Goal: Task Accomplishment & Management: Use online tool/utility

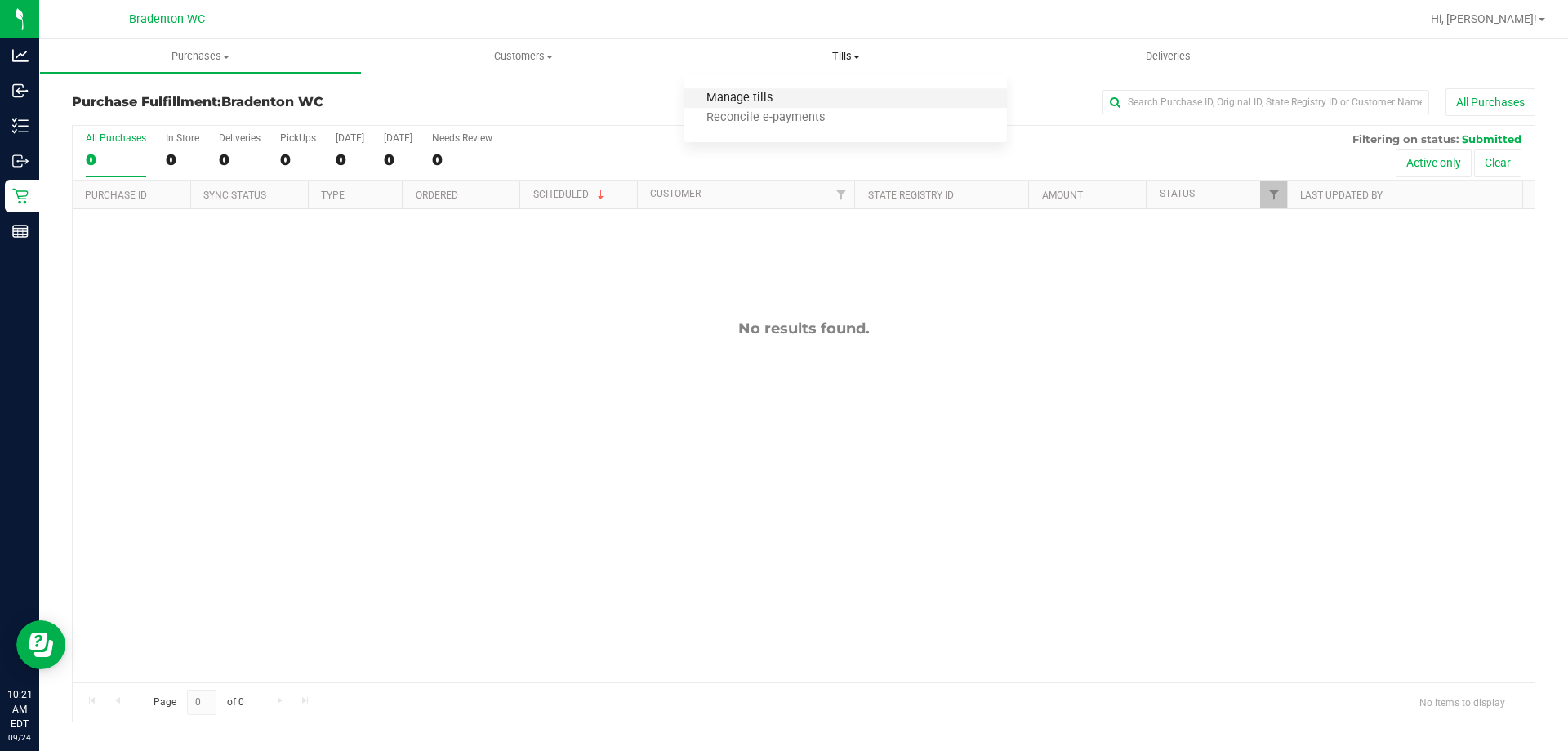
click at [769, 100] on span "Manage tills" at bounding box center [740, 98] width 111 height 14
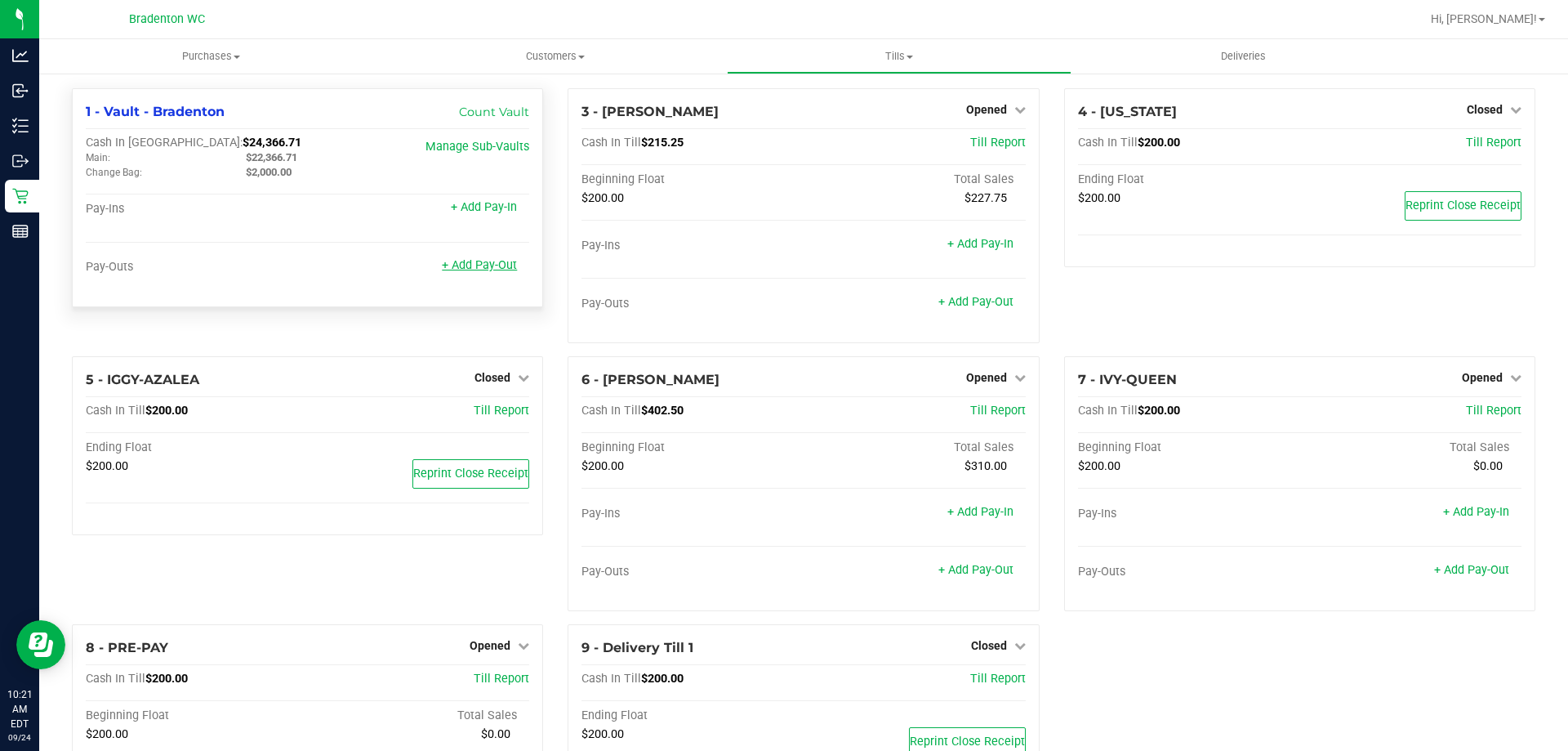
click at [490, 262] on link "+ Add Pay-Out" at bounding box center [479, 265] width 75 height 14
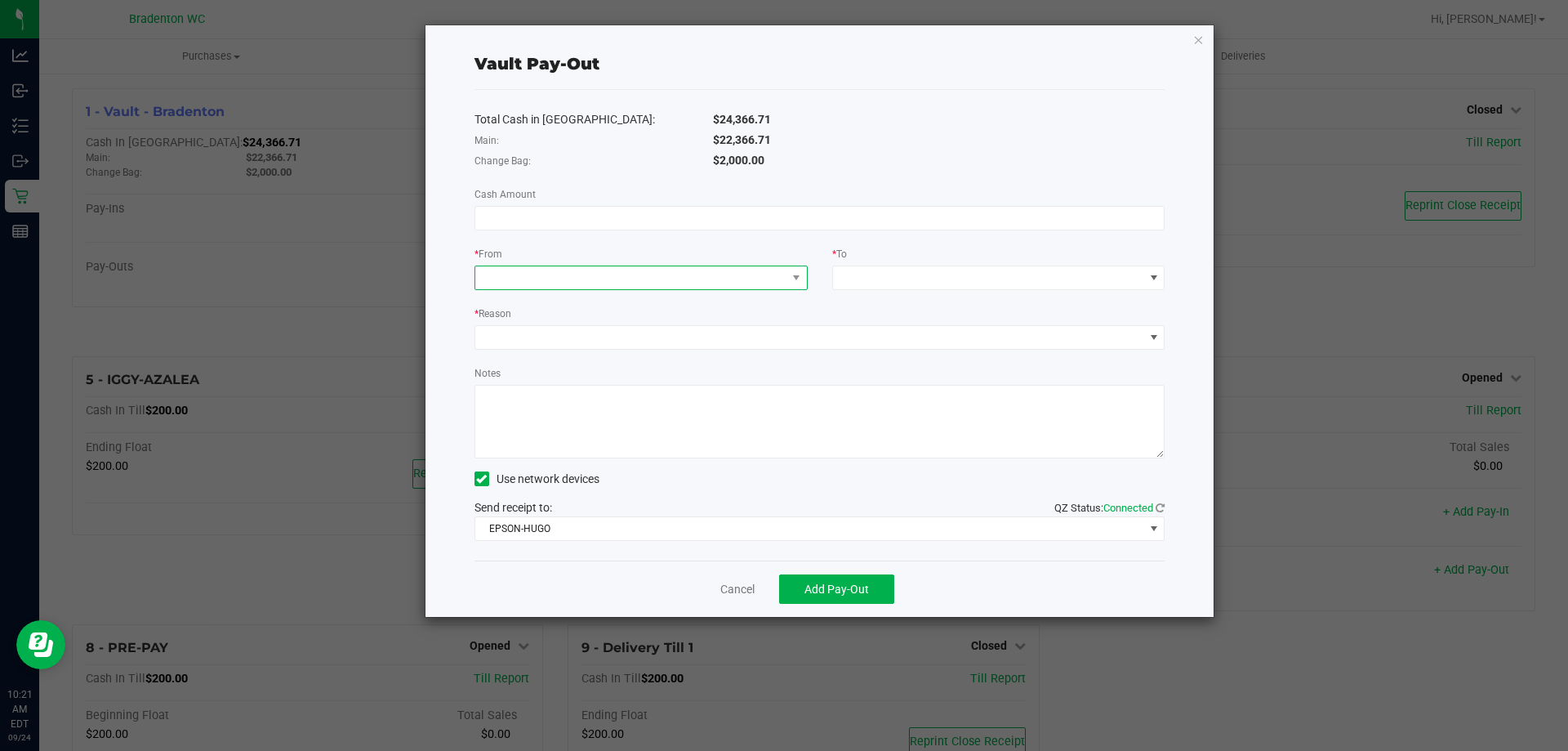
click at [743, 266] on span at bounding box center [641, 278] width 334 height 24
click at [702, 357] on li "Change Bag (Vault - Bradenton)" at bounding box center [641, 350] width 332 height 33
click at [968, 270] on span at bounding box center [988, 278] width 311 height 23
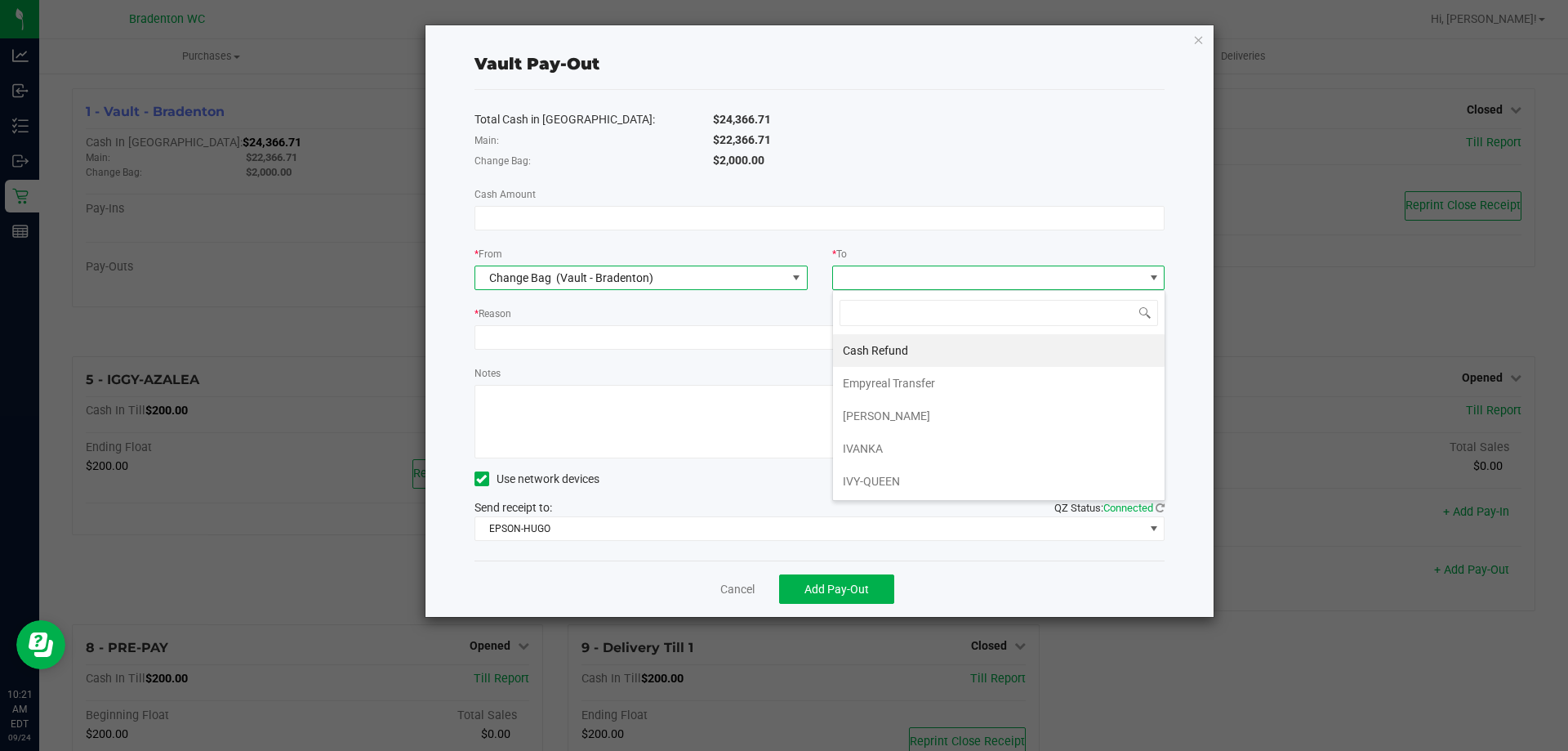
click at [741, 278] on span "Change Bag (Vault - Bradenton)" at bounding box center [630, 278] width 311 height 23
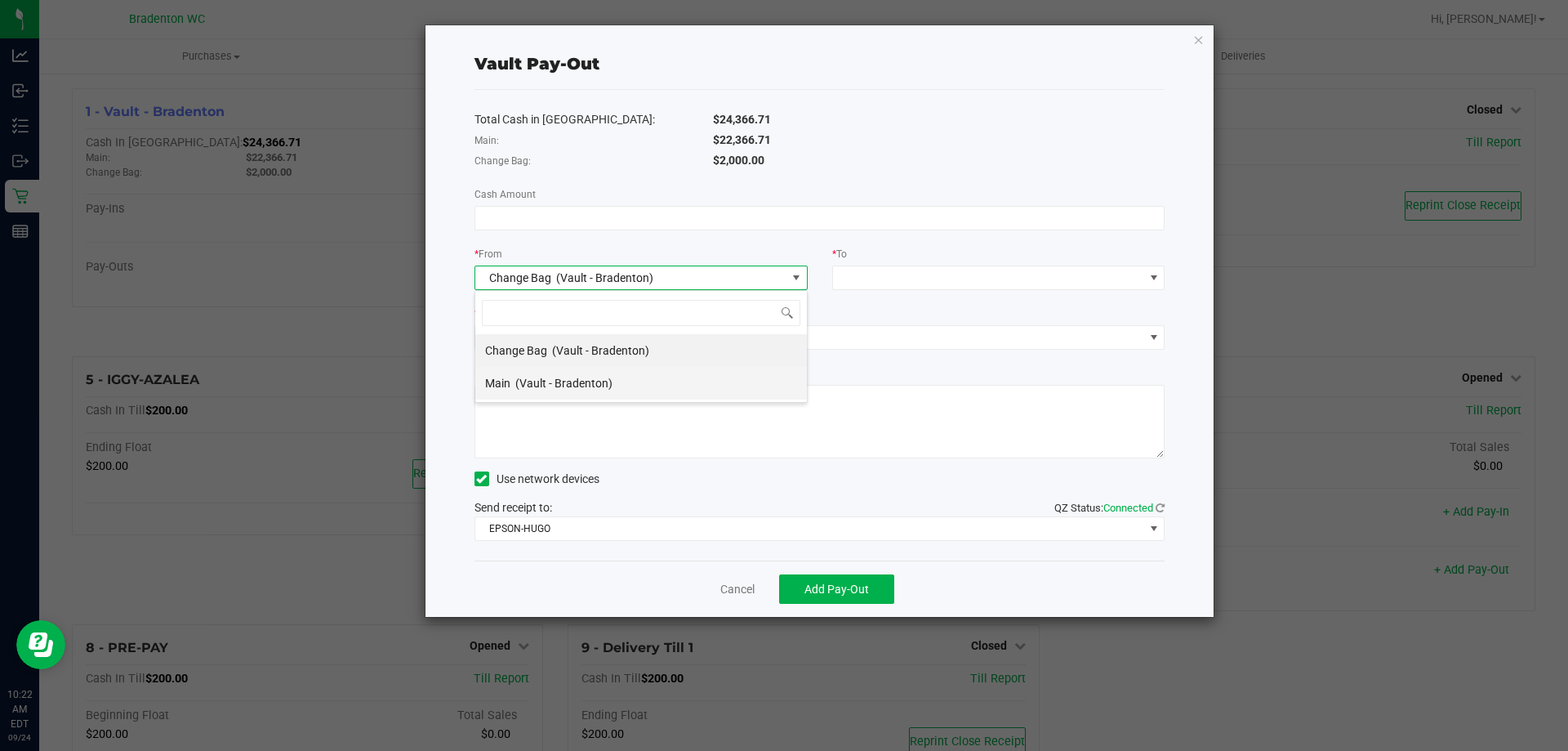
click at [627, 388] on li "Main (Vault - Bradenton)" at bounding box center [641, 383] width 332 height 33
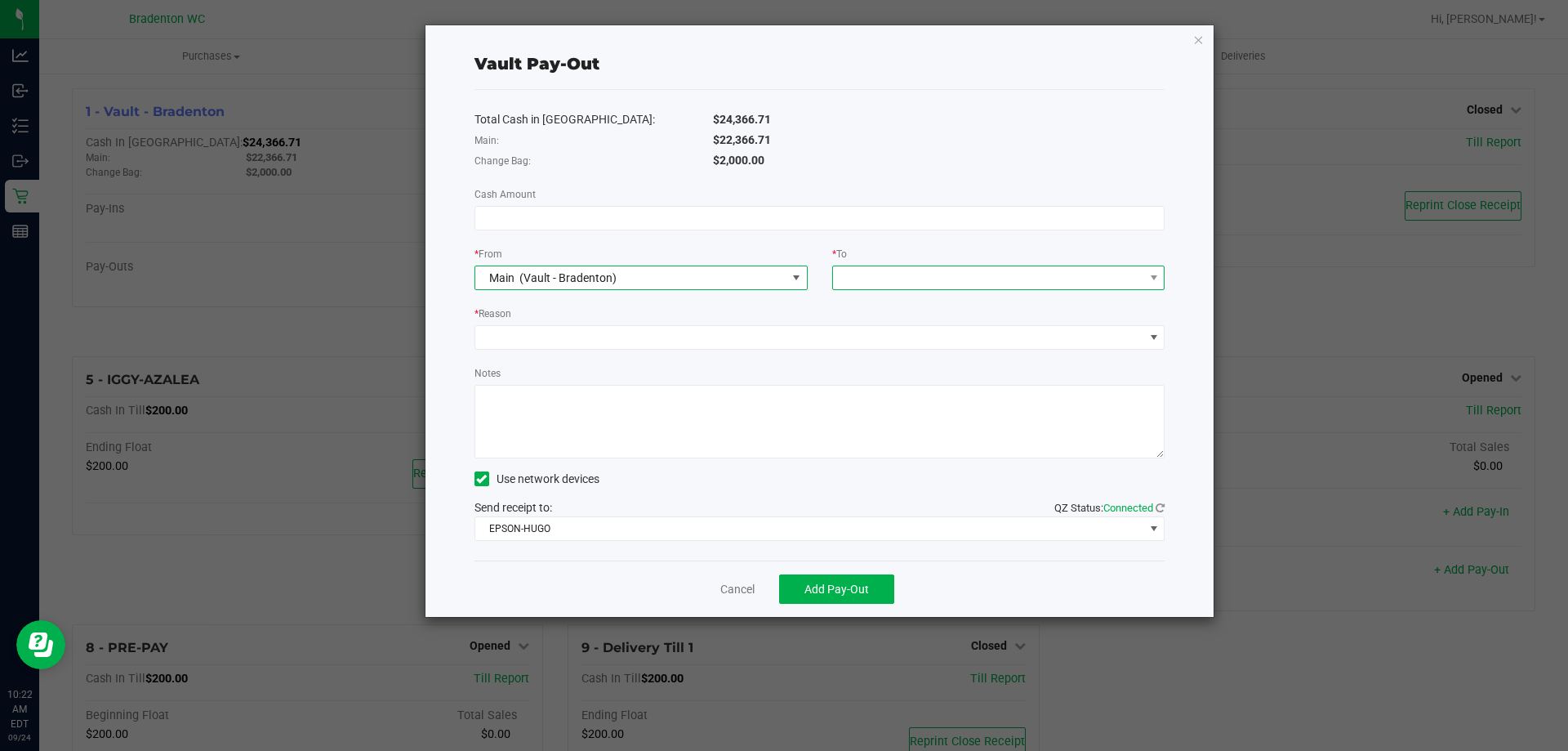
click at [955, 268] on span at bounding box center [988, 278] width 311 height 23
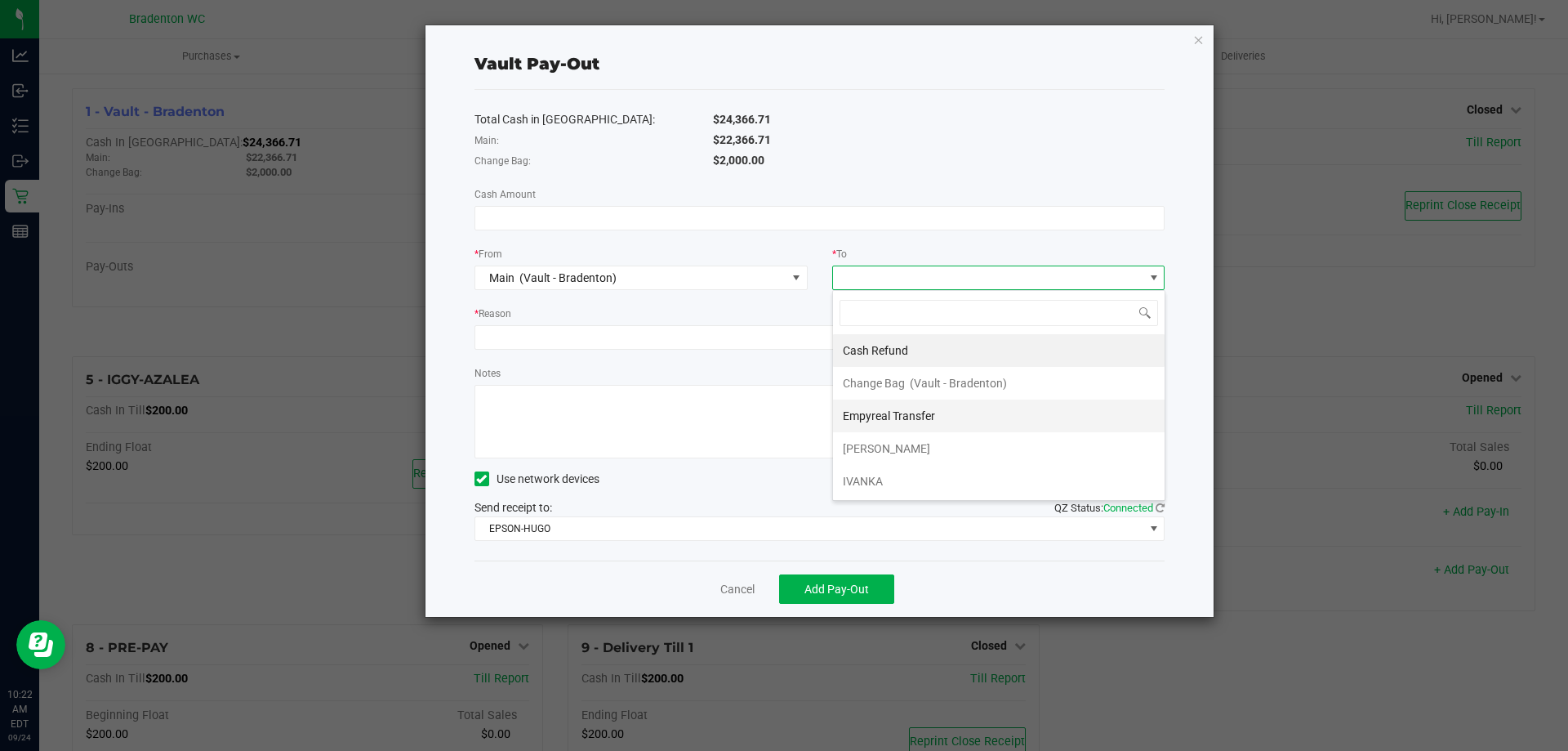
click at [924, 416] on span "Empyreal Transfer" at bounding box center [888, 415] width 92 height 13
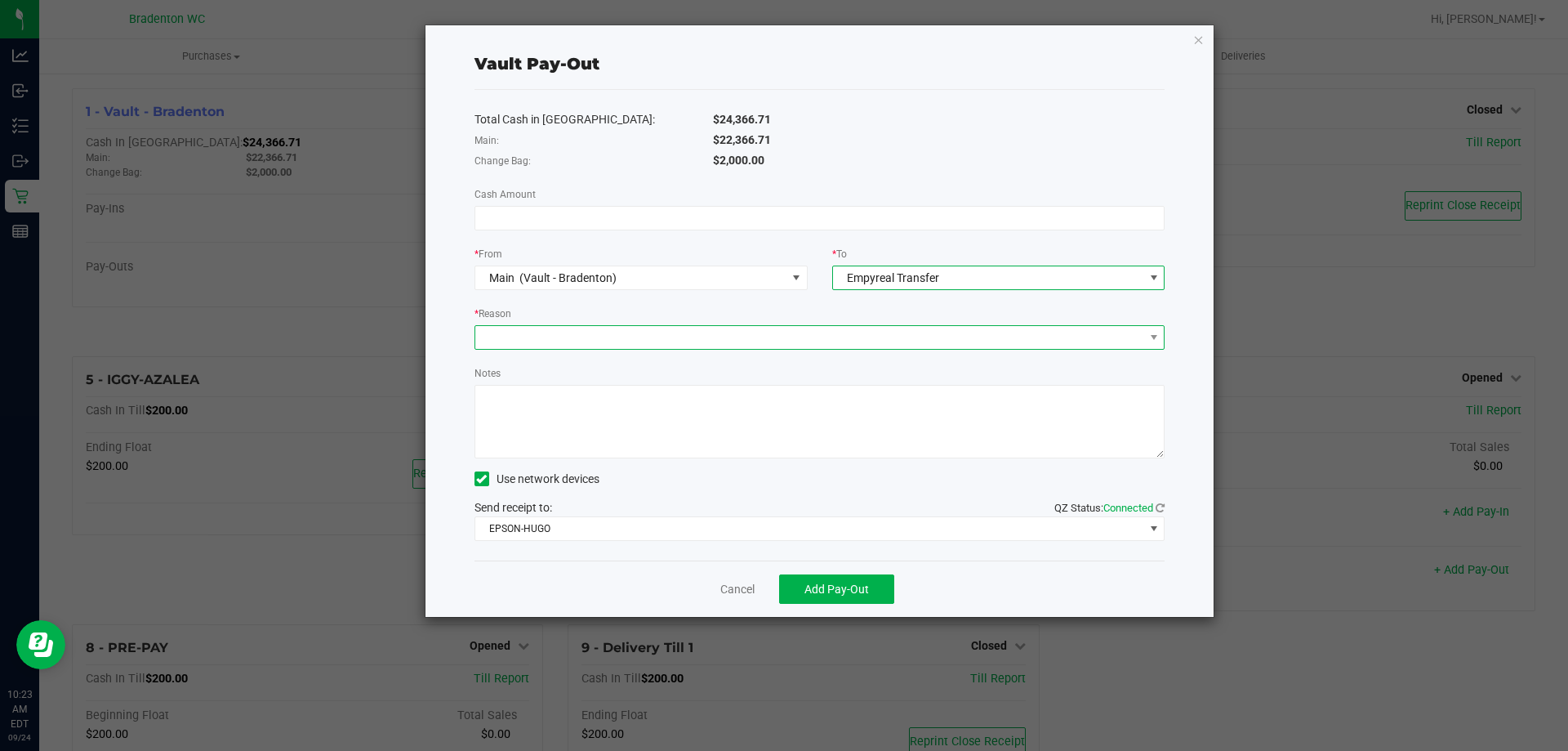
click at [917, 329] on span at bounding box center [810, 338] width 669 height 23
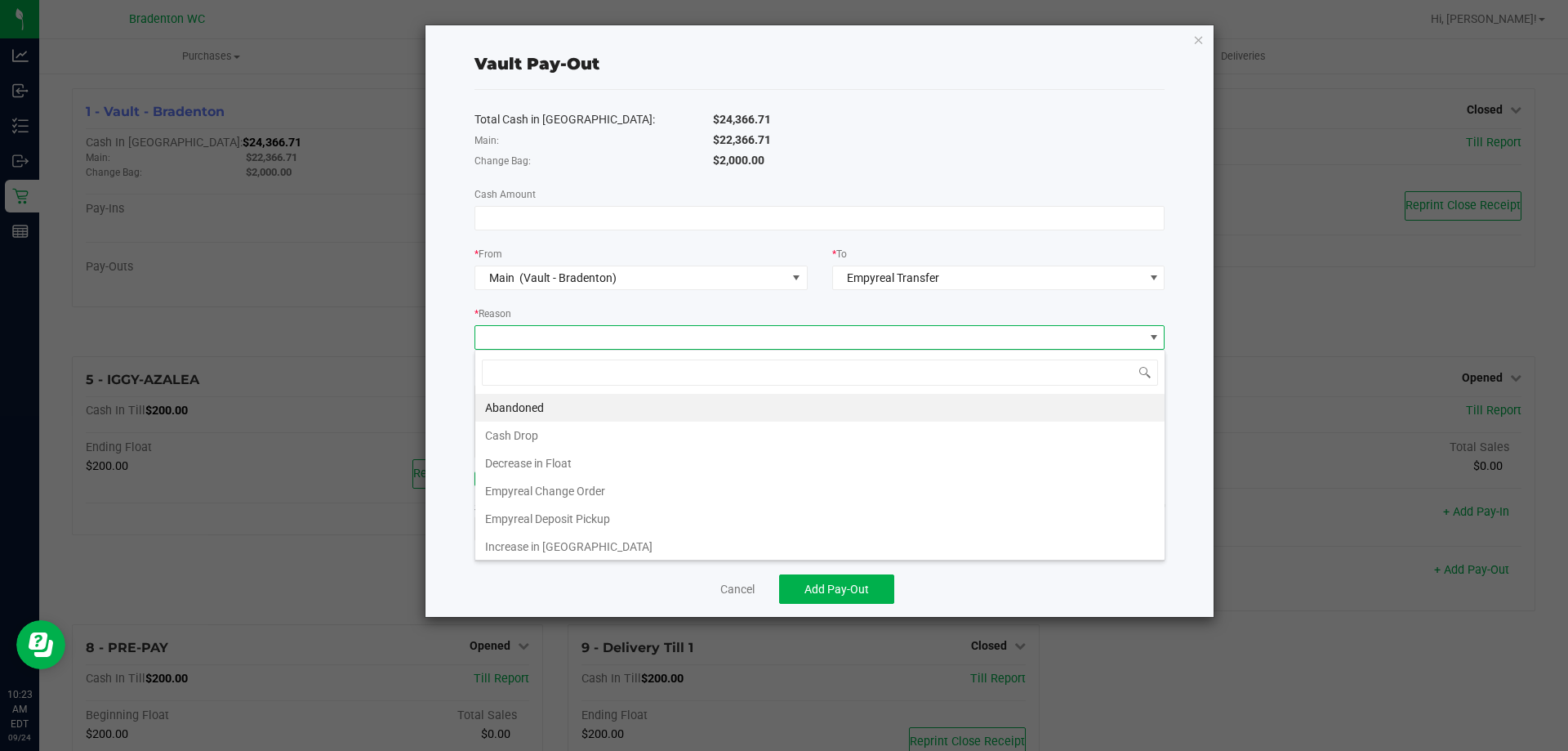
scroll to position [24, 690]
click at [616, 530] on li "Empyreal Deposit Pickup" at bounding box center [819, 519] width 689 height 28
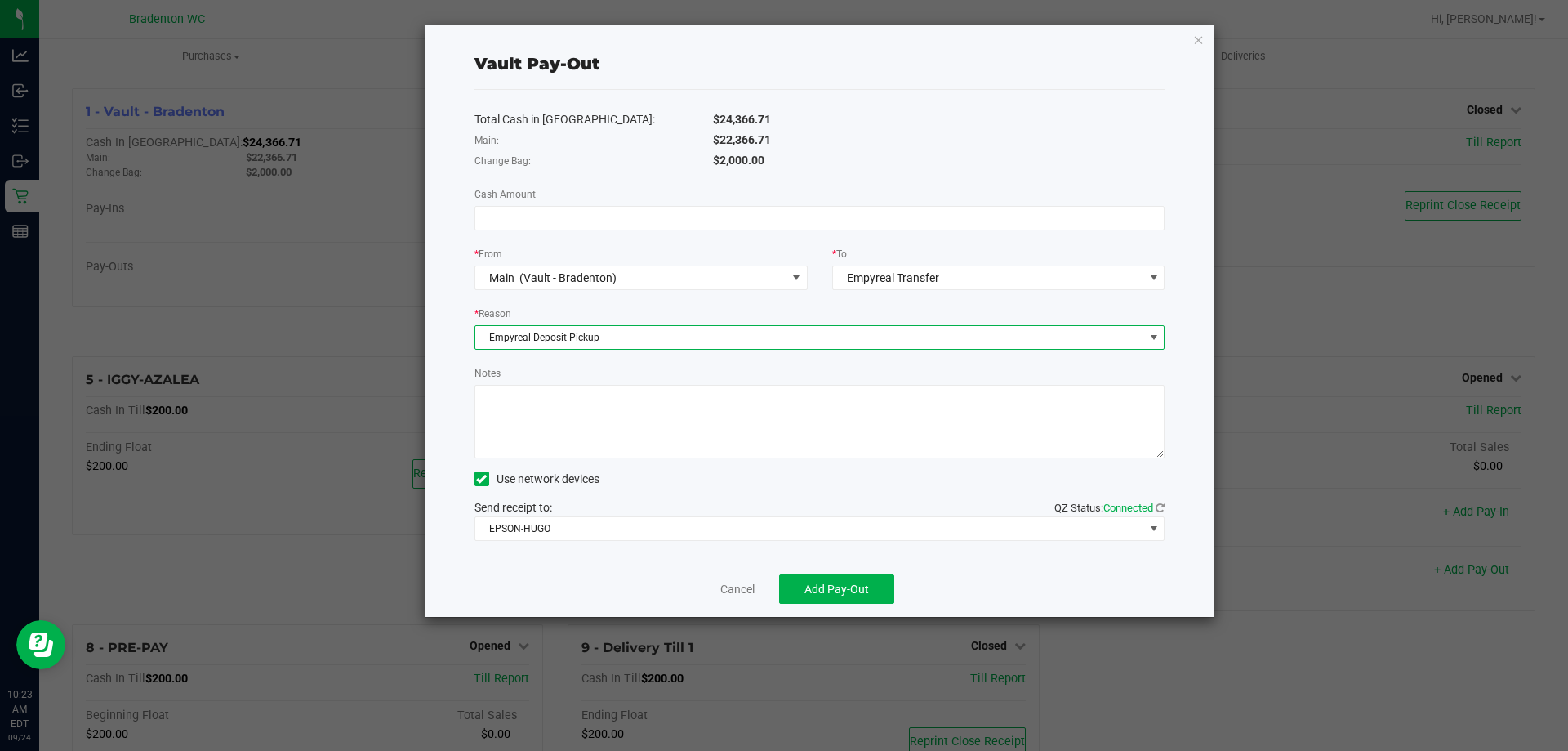
click at [678, 431] on textarea "Notes" at bounding box center [819, 422] width 691 height 74
type textarea "empyreal deposit pickup"
click at [560, 212] on input at bounding box center [819, 218] width 689 height 23
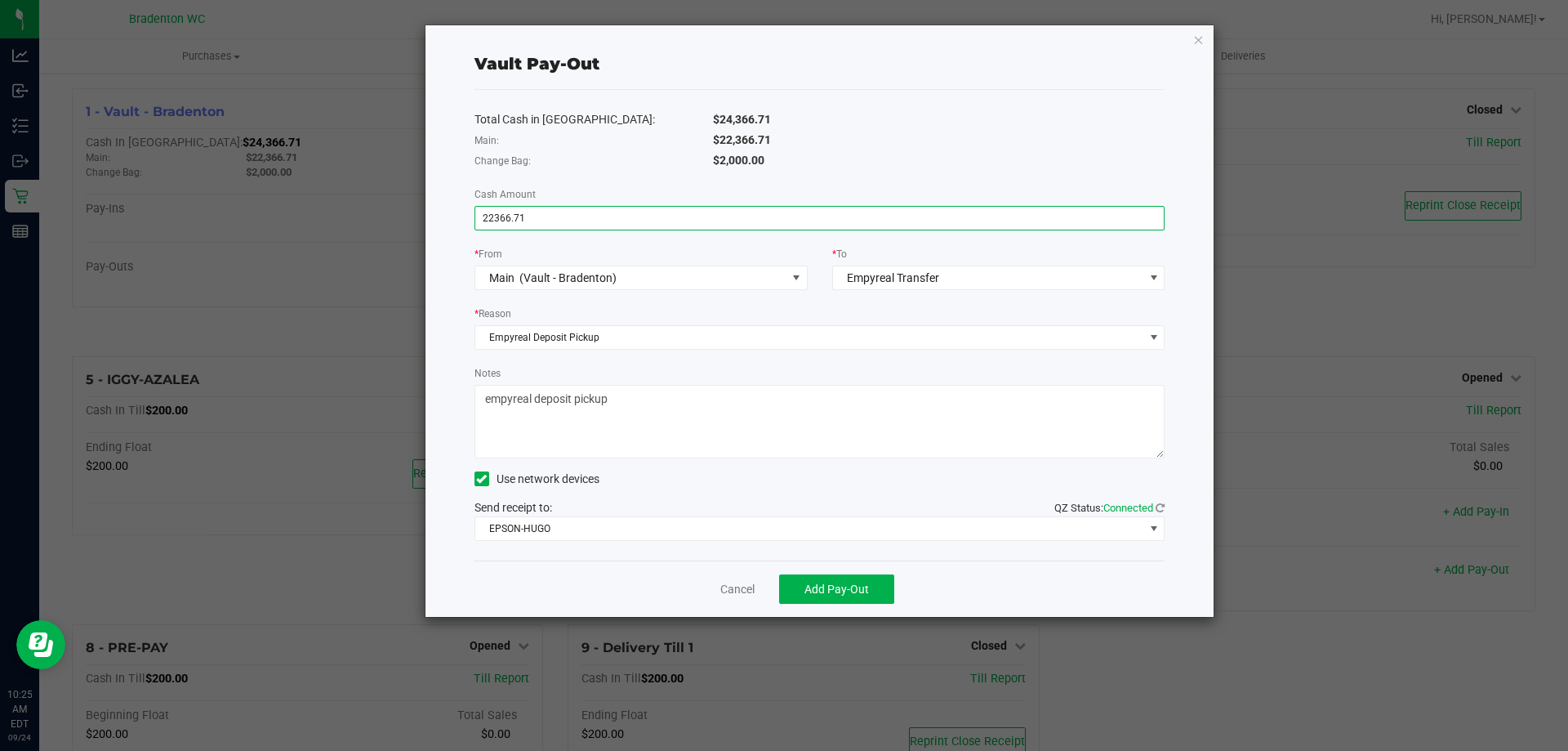
type input "$22,366.71"
click at [688, 132] on div "Main:" at bounding box center [582, 141] width 239 height 17
click at [816, 592] on span "Add Pay-Out" at bounding box center [837, 589] width 65 height 13
click at [1205, 44] on div "Vault Pay-Out Total Cash in Vault: $24,366.71 Main: $22,366.71 Change Bag: $2,0…" at bounding box center [820, 321] width 789 height 592
click at [1202, 29] on icon "button" at bounding box center [1200, 39] width 12 height 19
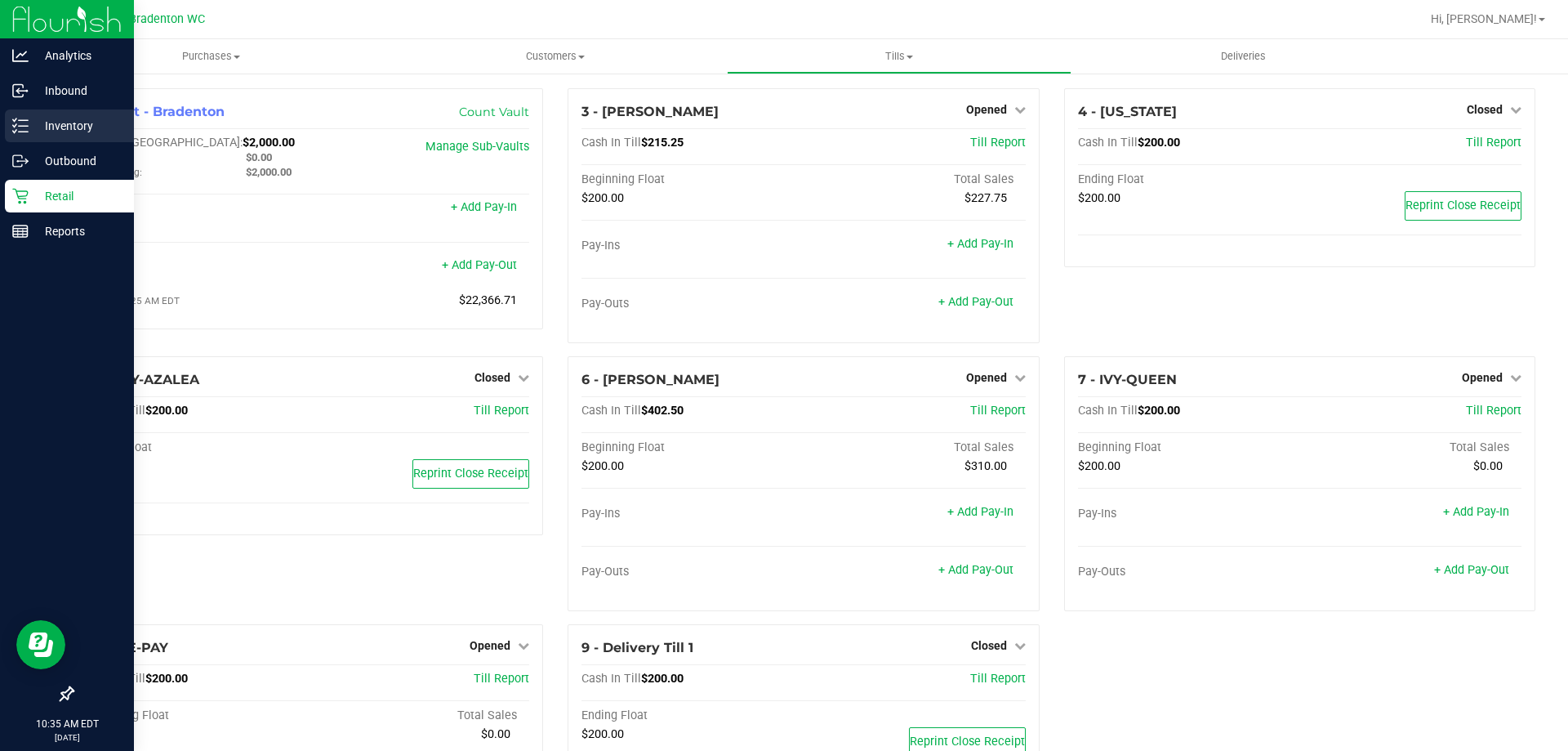
click at [46, 113] on div "Inventory" at bounding box center [69, 126] width 129 height 33
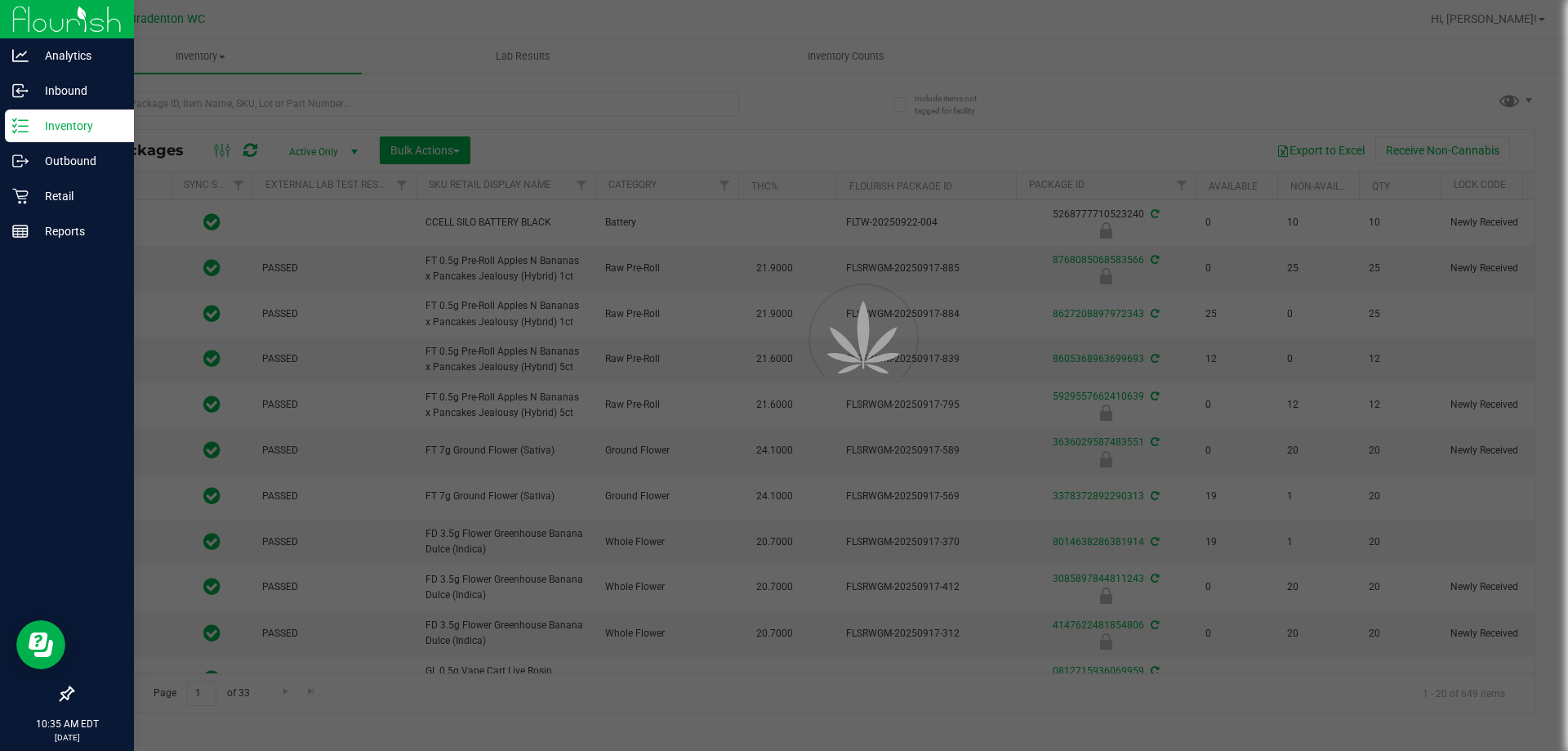
click at [206, 94] on div at bounding box center [784, 376] width 1568 height 751
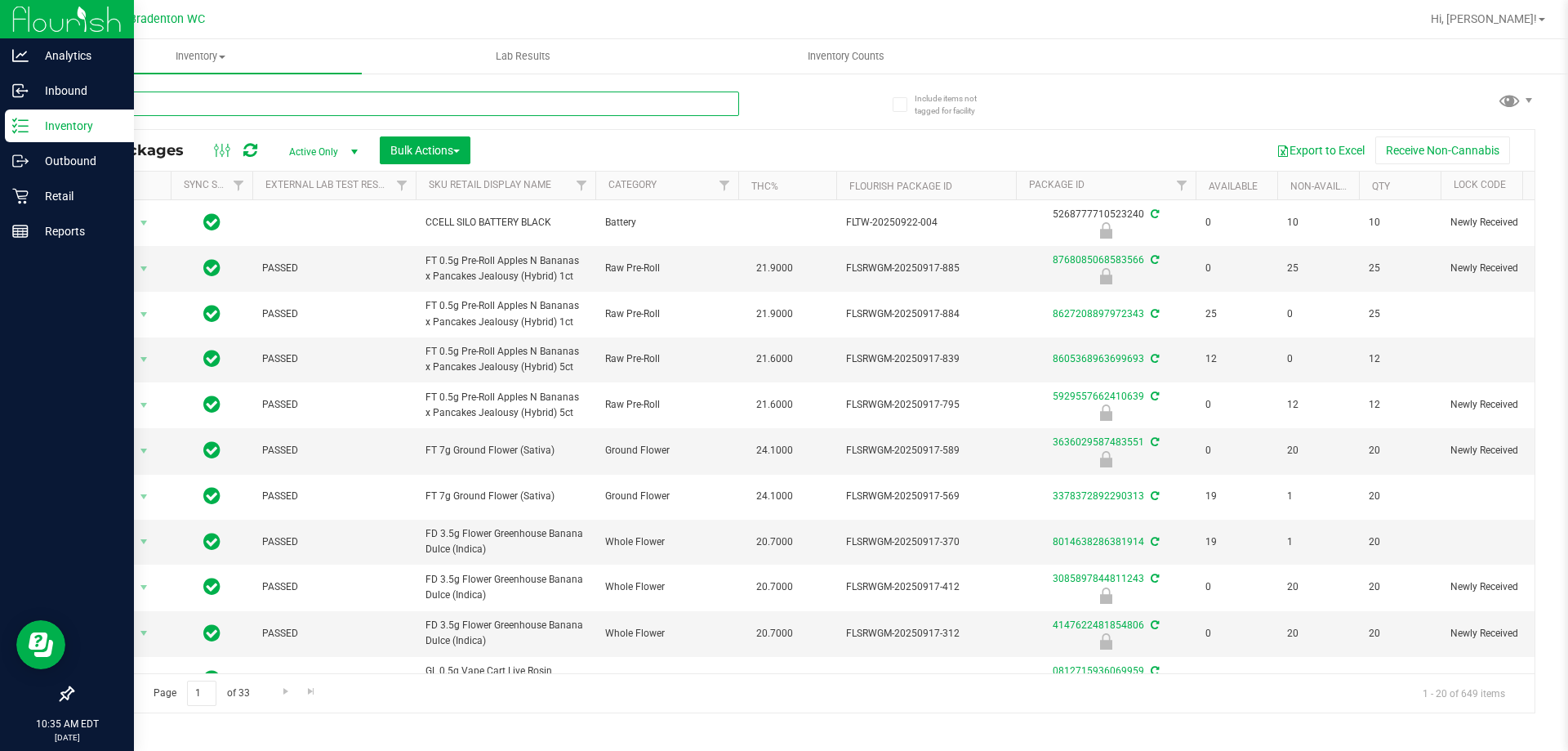
click at [226, 103] on input "text" at bounding box center [405, 103] width 667 height 24
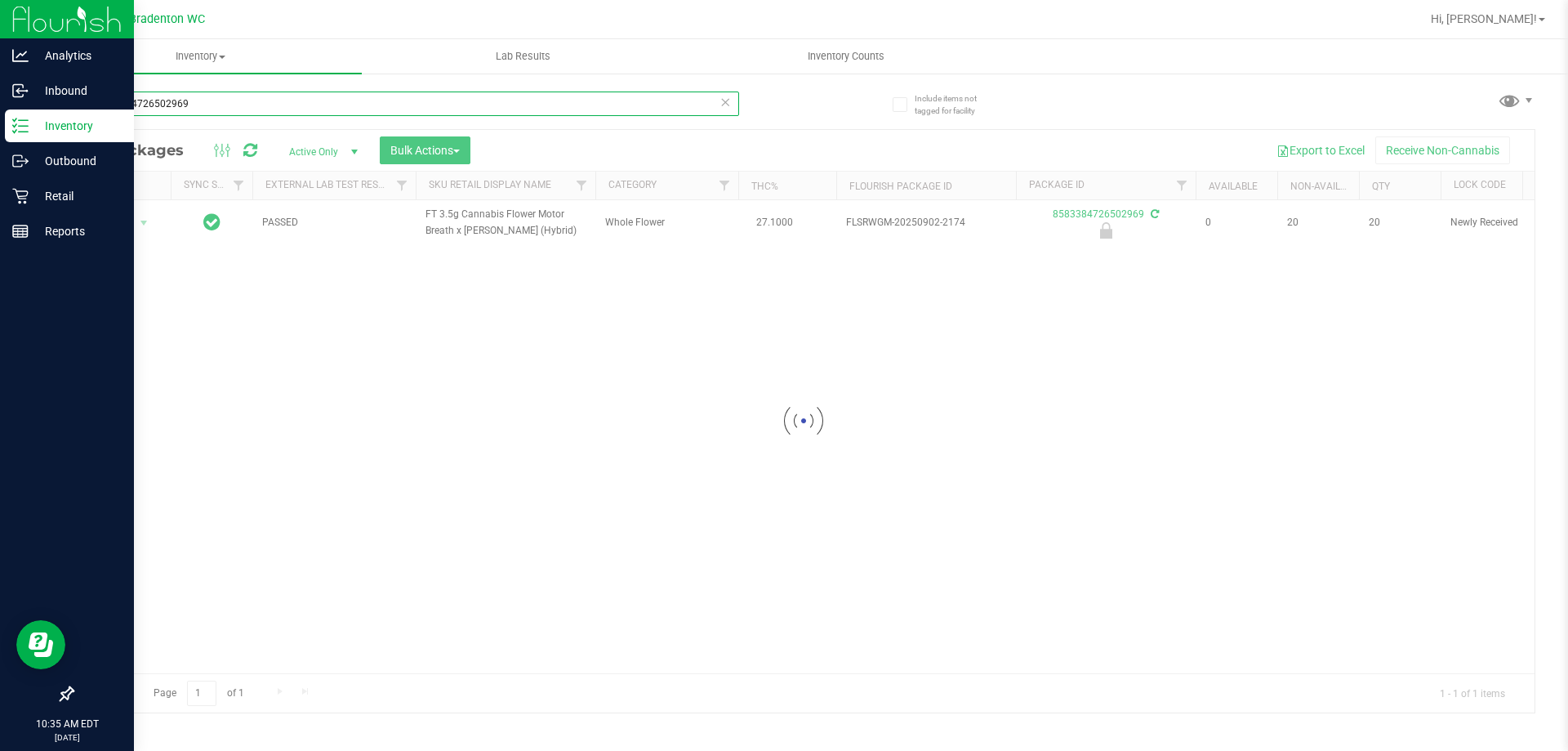
type input "8583384726502969"
click at [130, 225] on div at bounding box center [804, 421] width 1462 height 583
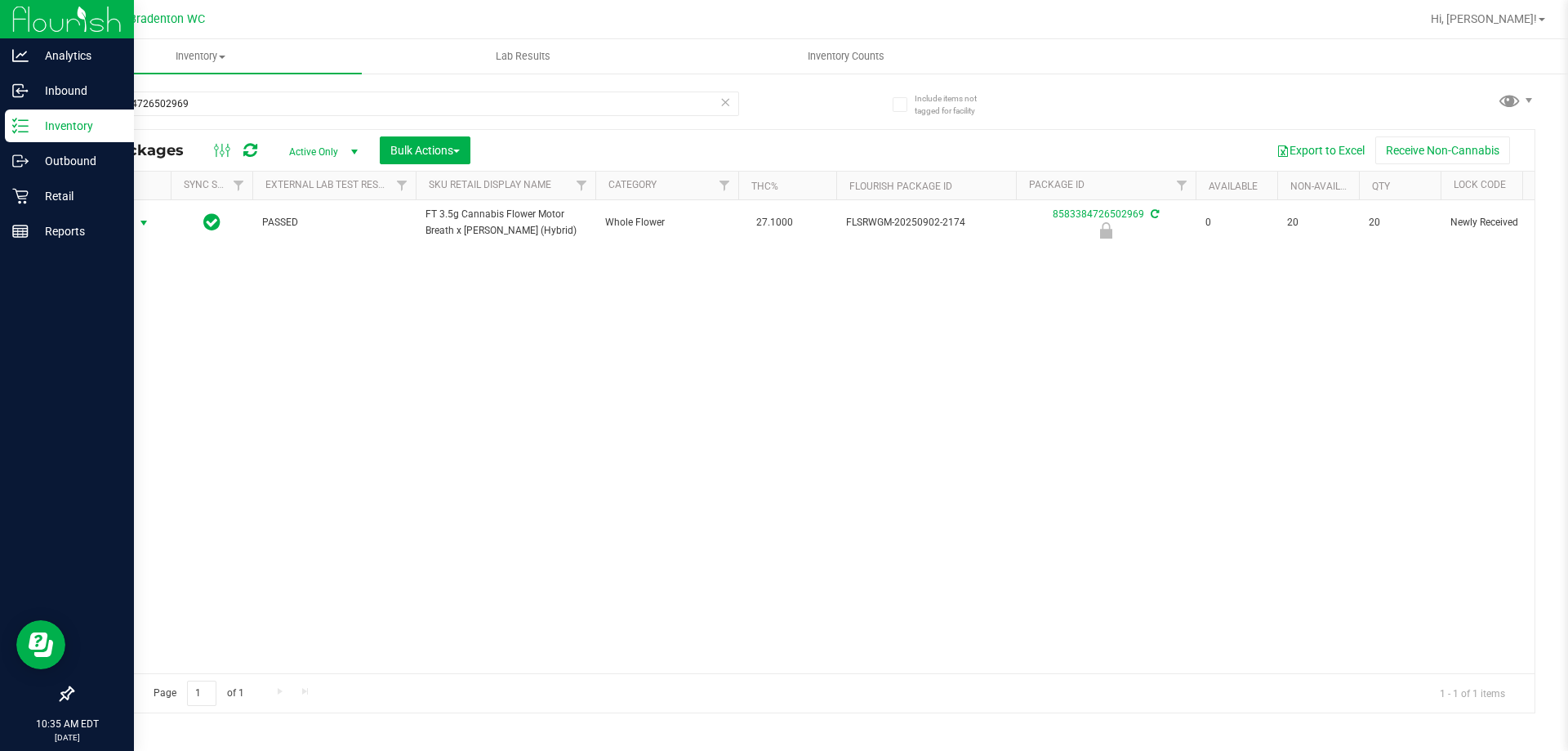
click at [130, 225] on span "Action" at bounding box center [111, 223] width 44 height 23
click at [160, 405] on li "Unlock package" at bounding box center [143, 416] width 105 height 24
